Goal: Information Seeking & Learning: Understand process/instructions

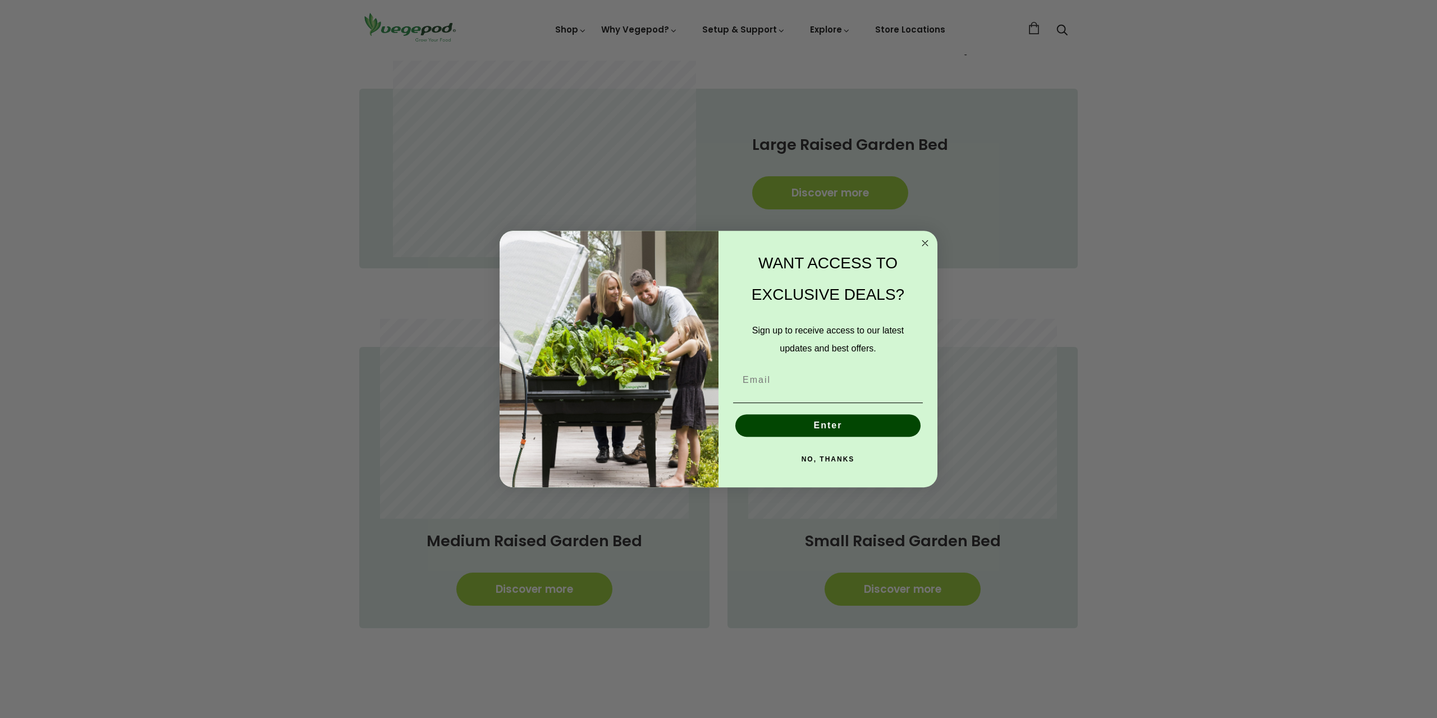
scroll to position [1069, 0]
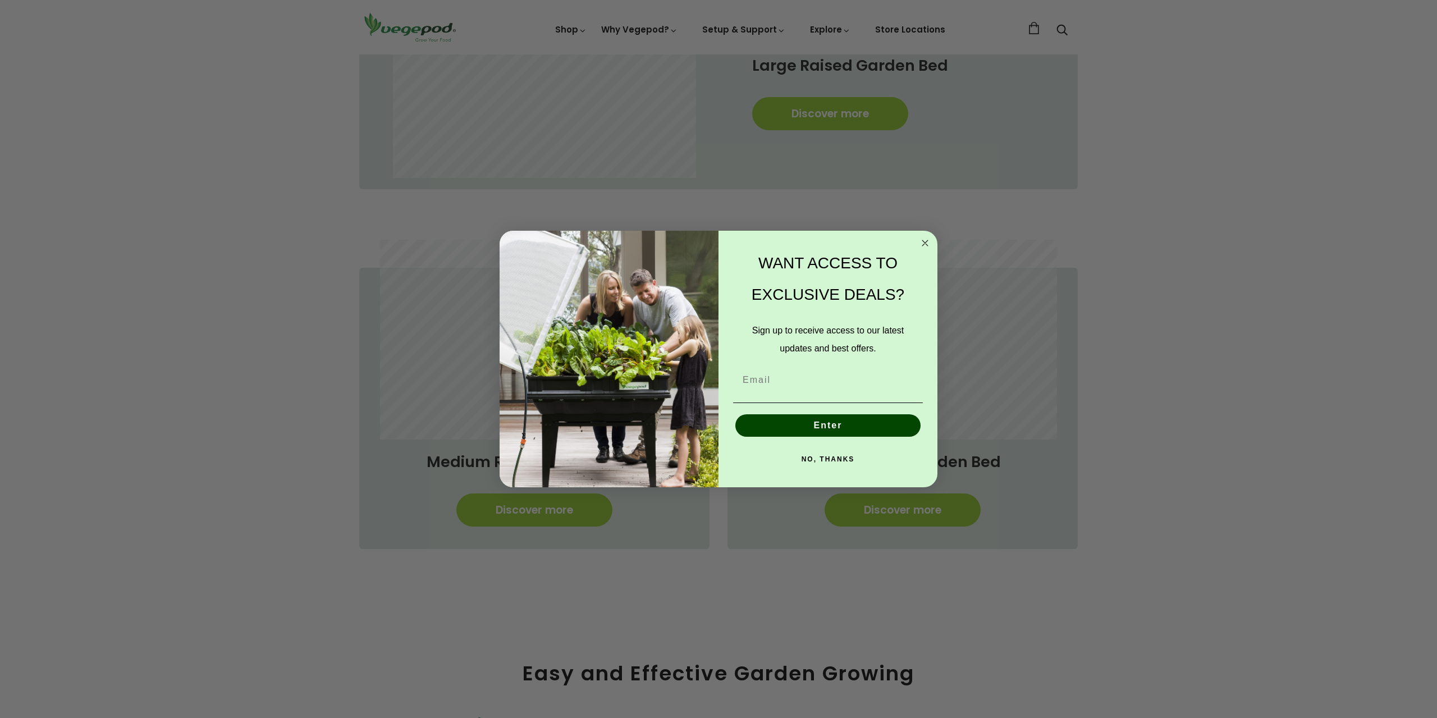
click at [927, 243] on circle "Close dialog" at bounding box center [925, 243] width 13 height 13
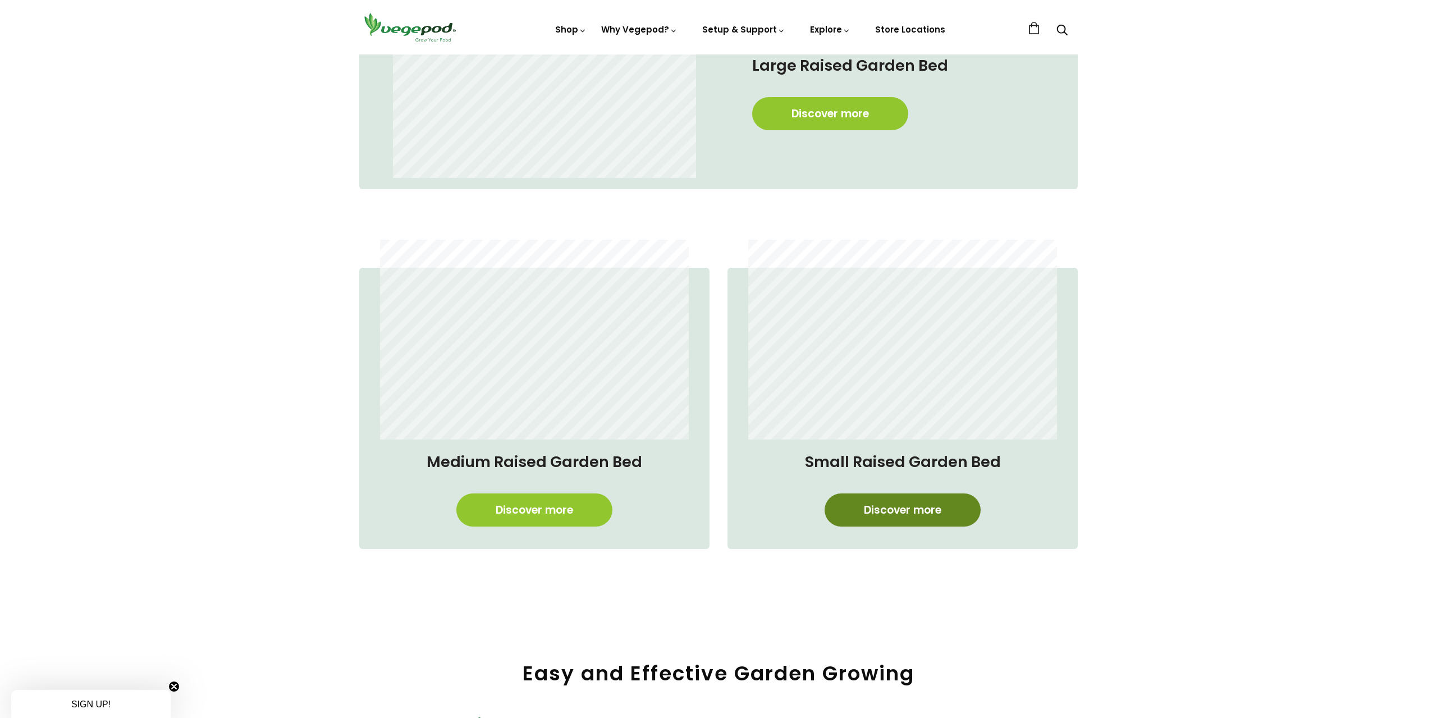
click at [879, 502] on link "Discover more" at bounding box center [903, 510] width 156 height 33
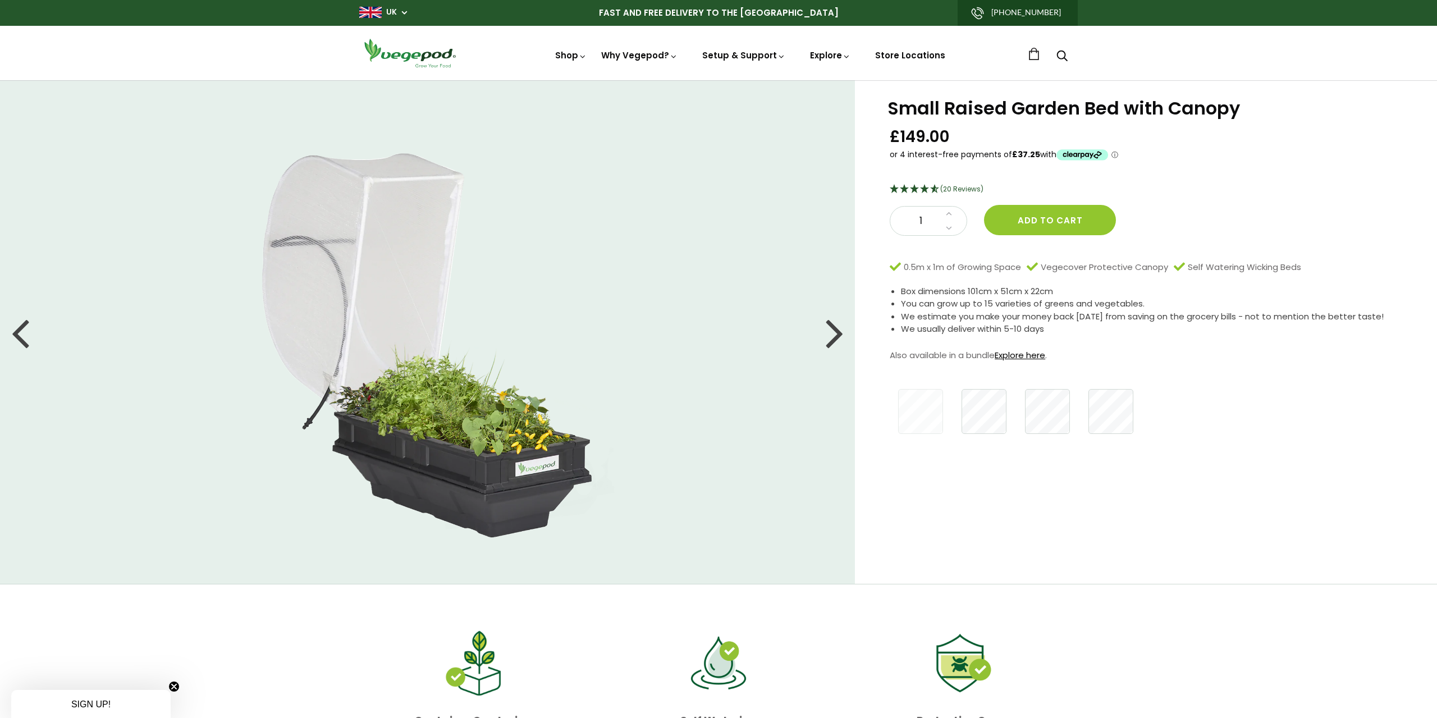
click at [1025, 357] on link "Explore here" at bounding box center [1020, 355] width 51 height 12
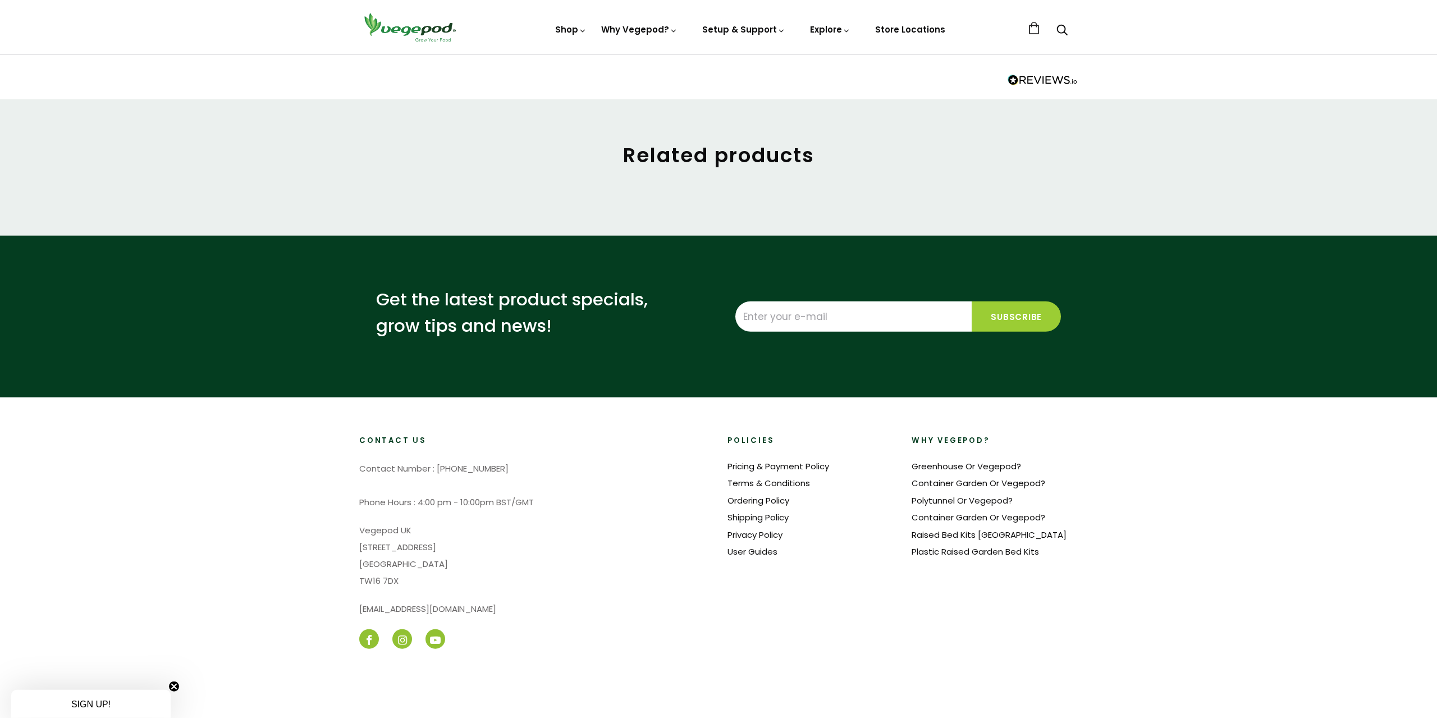
scroll to position [911, 0]
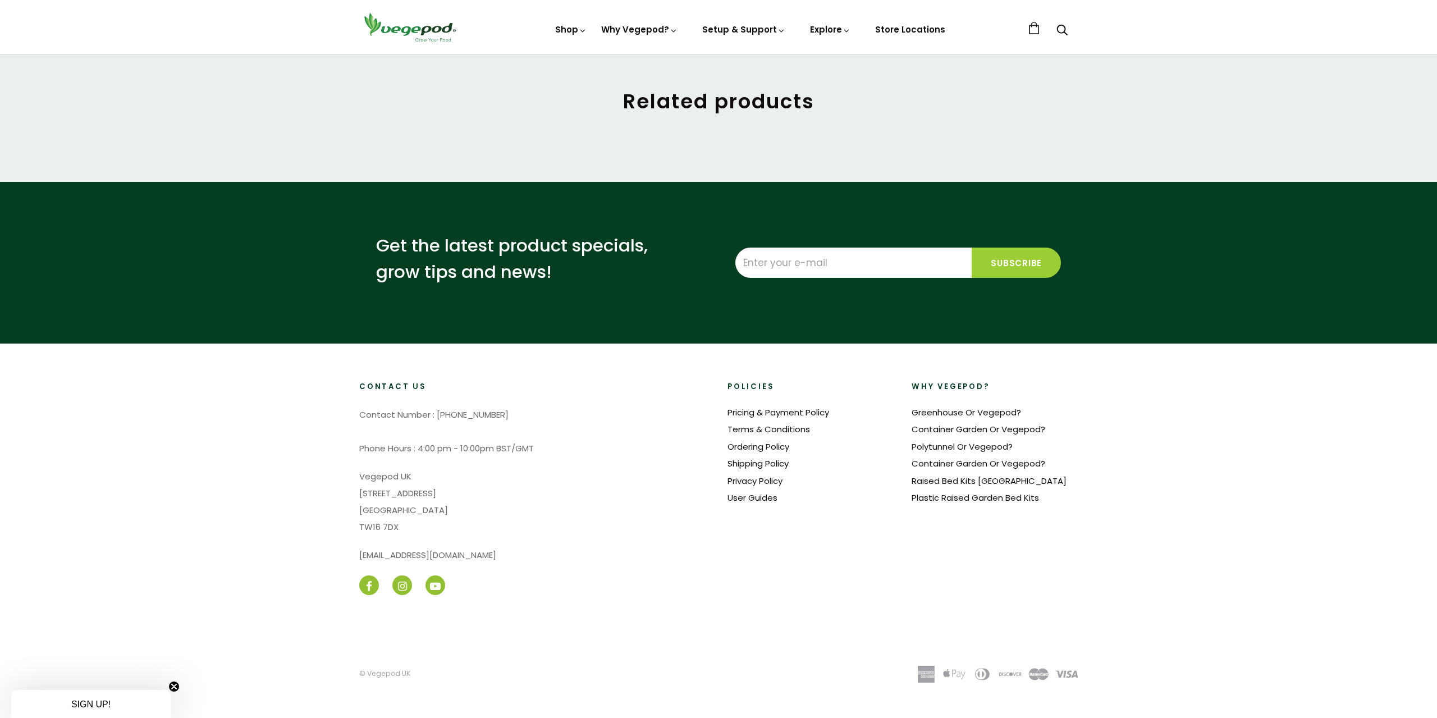
click at [764, 464] on link "Shipping Policy" at bounding box center [758, 464] width 61 height 12
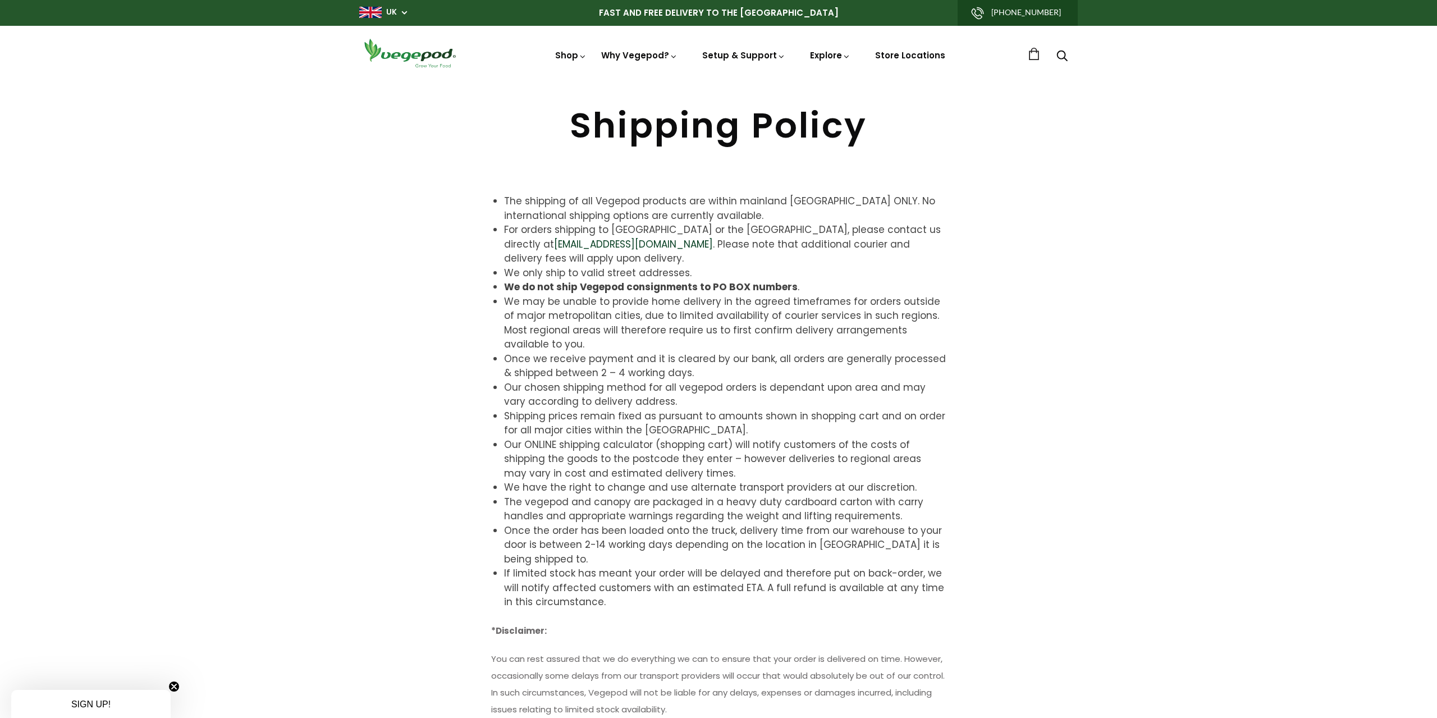
click at [400, 11] on span "UK" at bounding box center [383, 12] width 48 height 11
click at [310, 212] on div "Shipping Policy The shipping of all Vegepod products are within mainland [GEOGR…" at bounding box center [718, 652] width 1437 height 1145
